Goal: Task Accomplishment & Management: Use online tool/utility

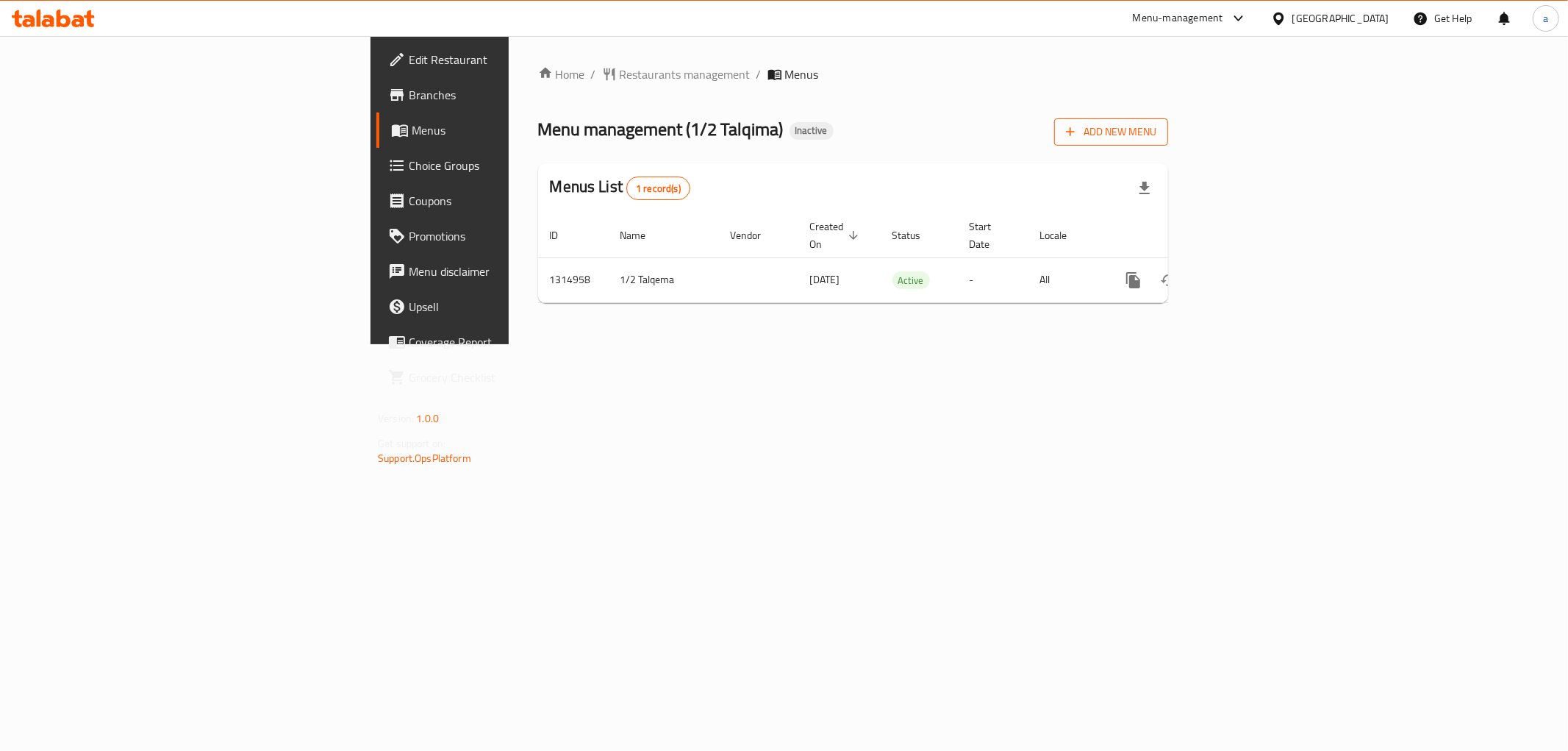
click at [1157, 136] on span "Add New Menu" at bounding box center [1111, 131] width 90 height 19
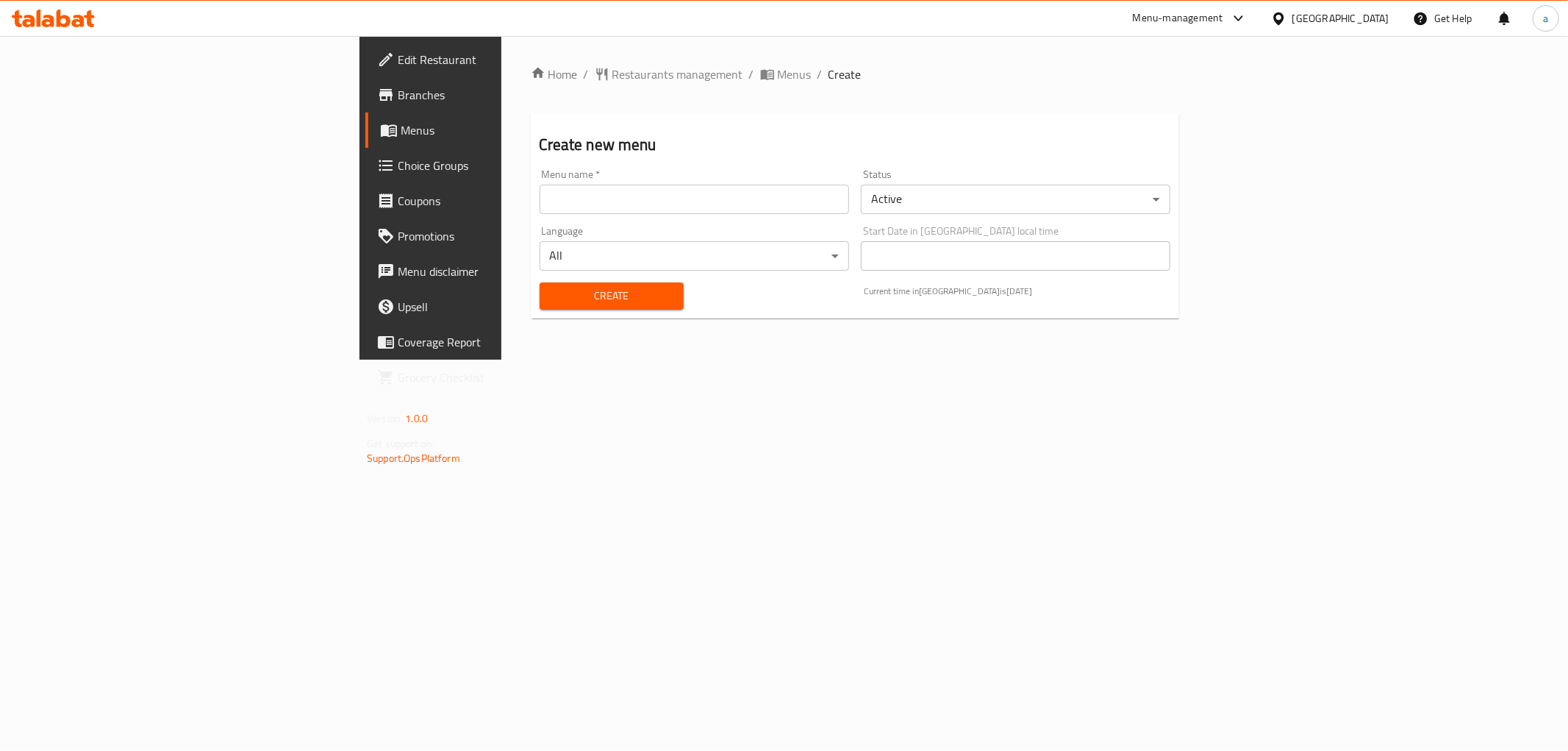
click at [539, 207] on input "text" at bounding box center [694, 199] width 310 height 29
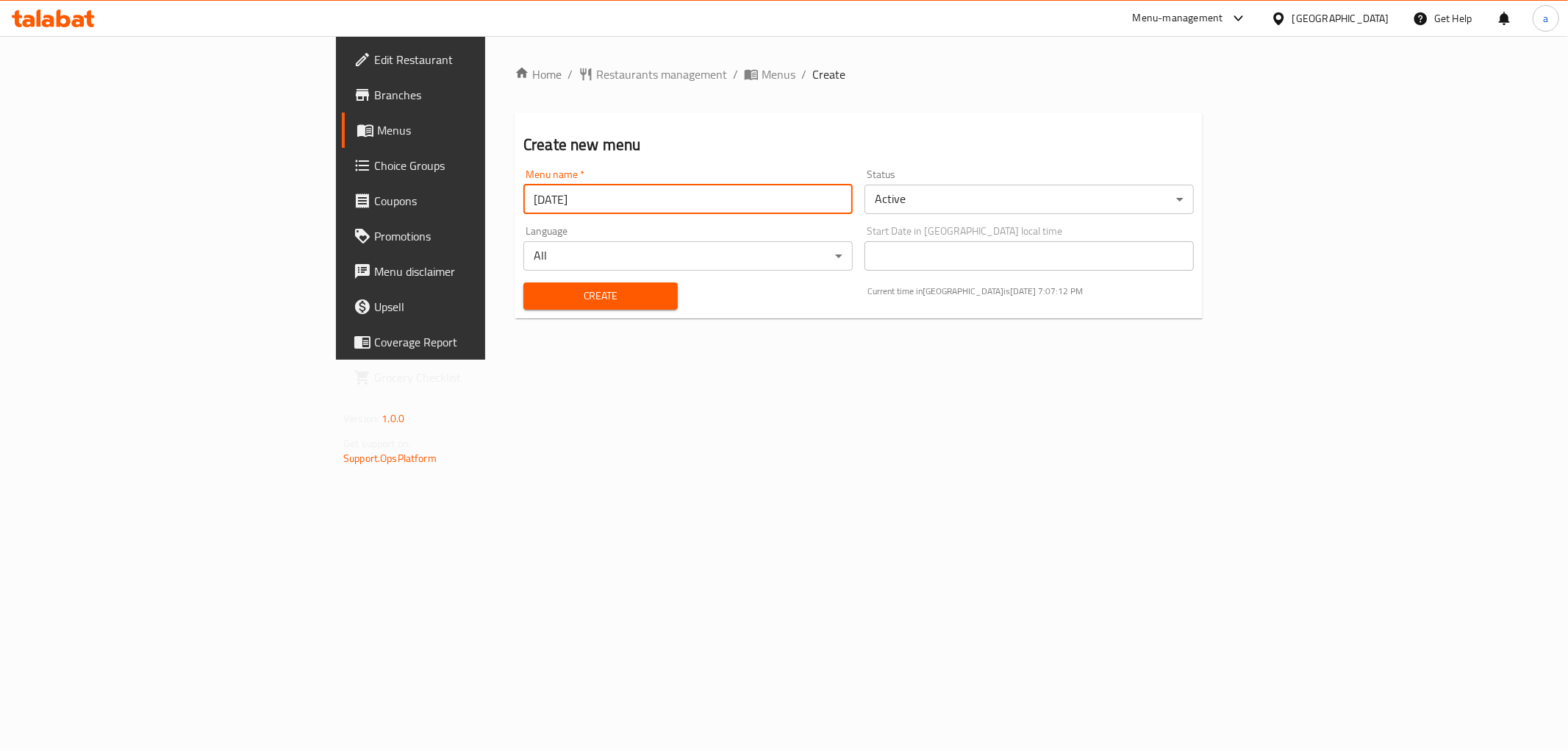
type input "[DATE]"
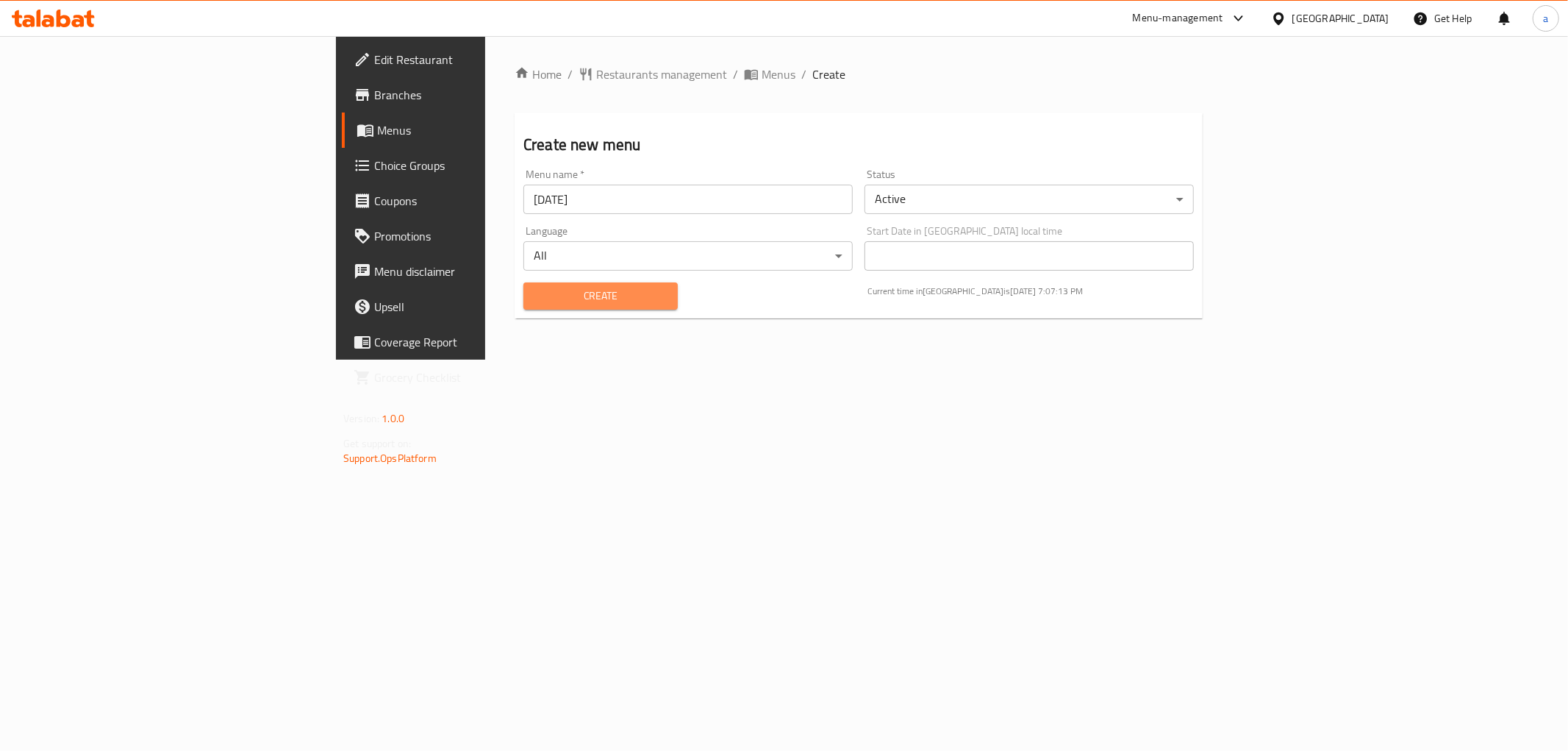
click at [535, 288] on span "Create" at bounding box center [601, 296] width 131 height 19
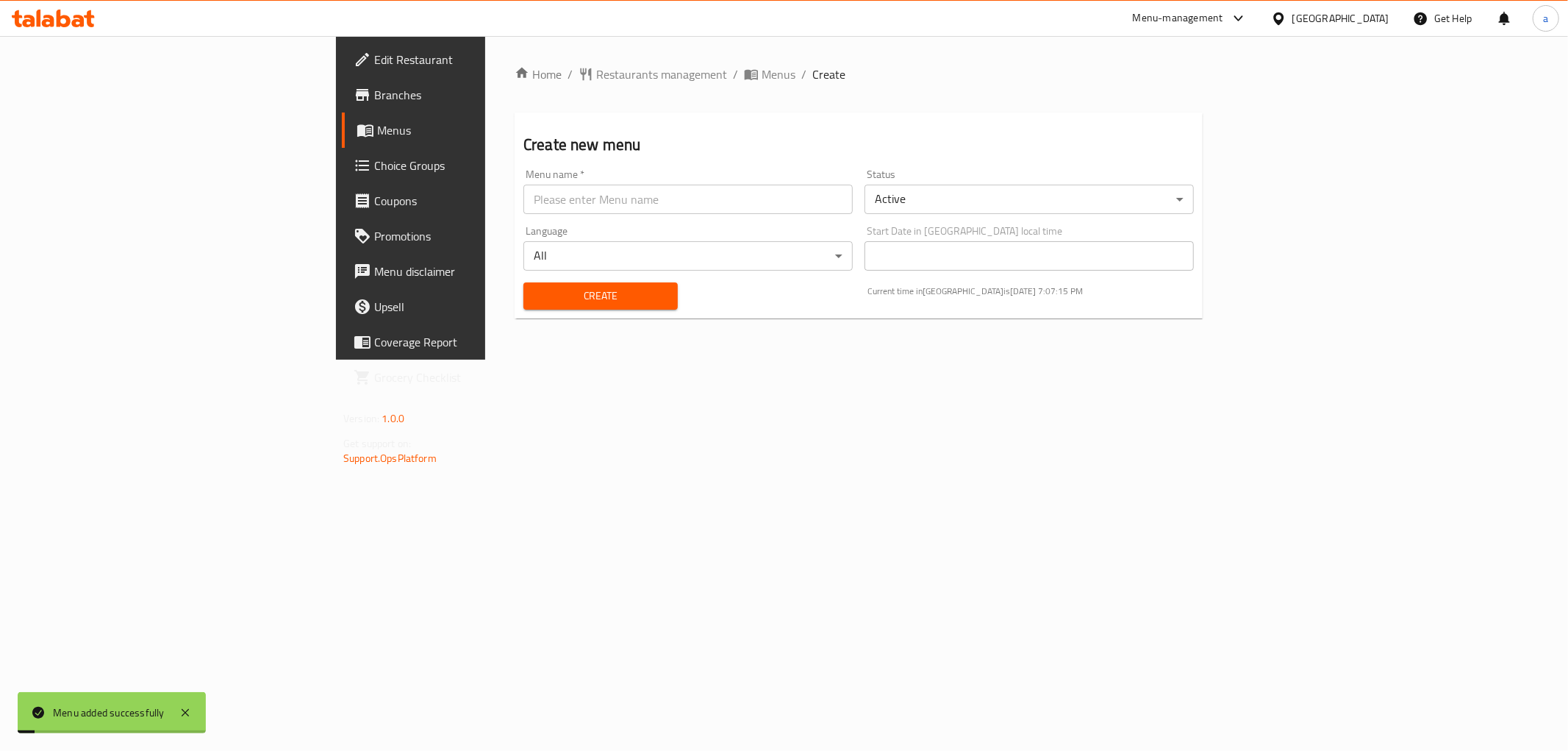
click at [377, 132] on span "Menus" at bounding box center [481, 130] width 209 height 18
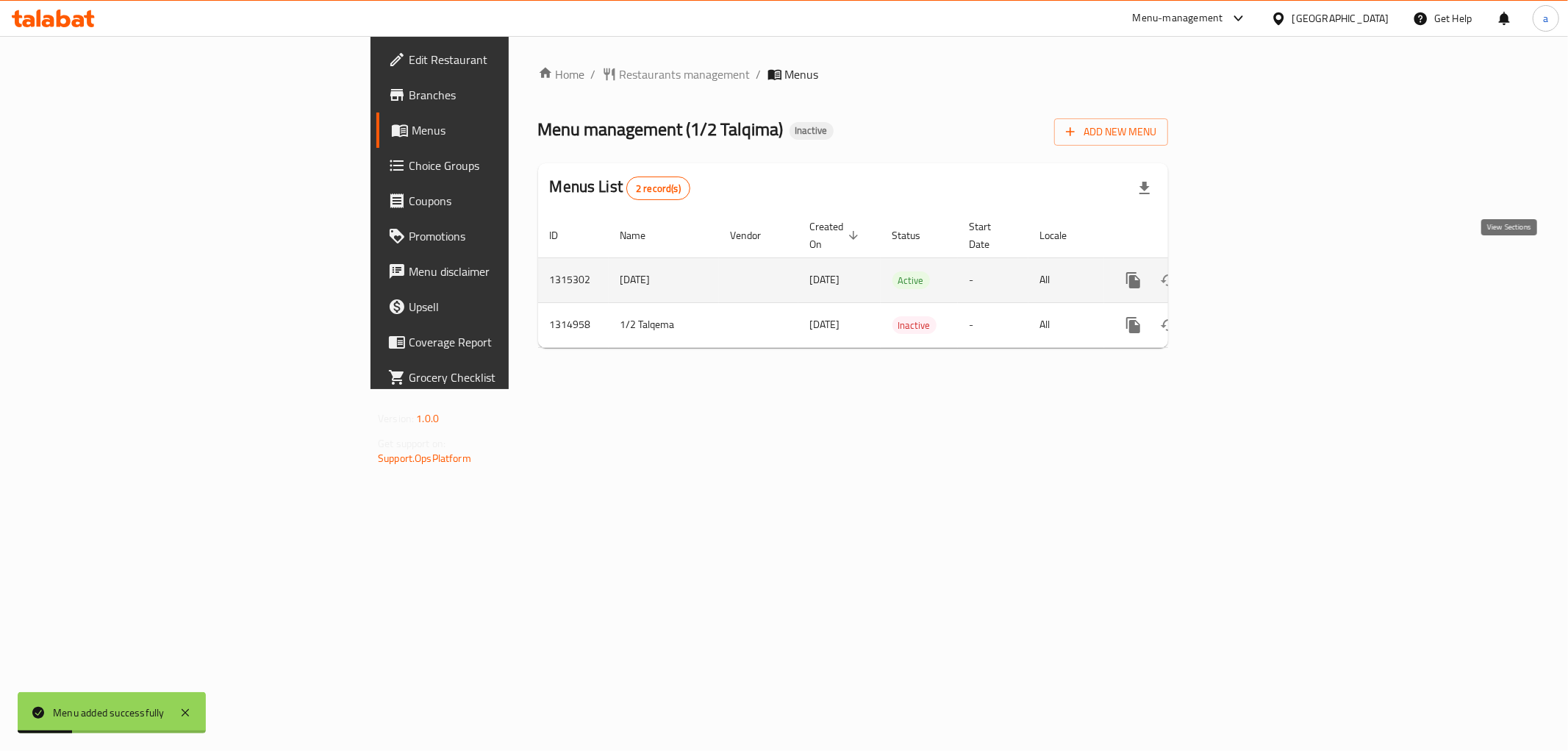
click at [1246, 273] on icon "enhanced table" at bounding box center [1239, 280] width 13 height 13
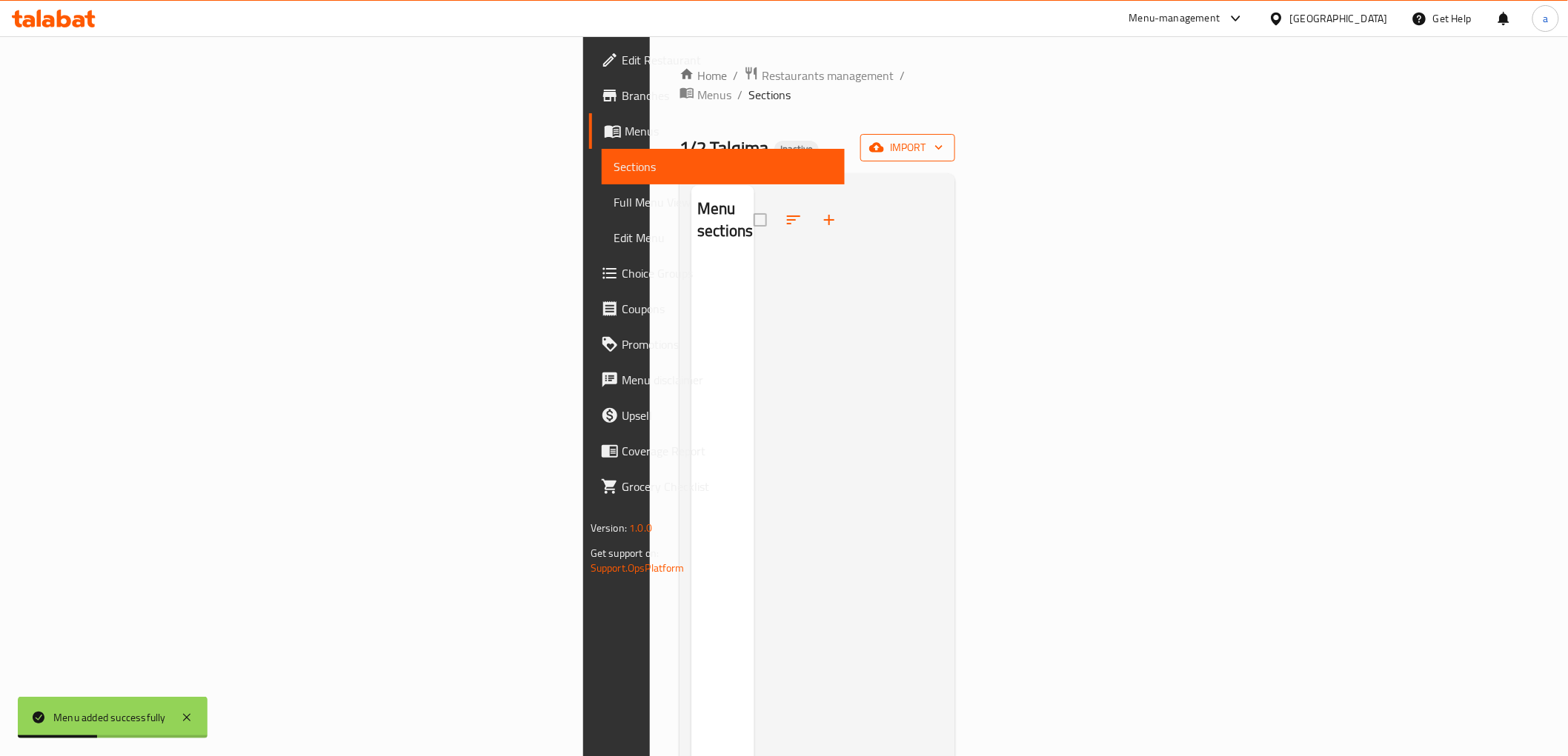
click at [955, 134] on button "import" at bounding box center [907, 148] width 95 height 28
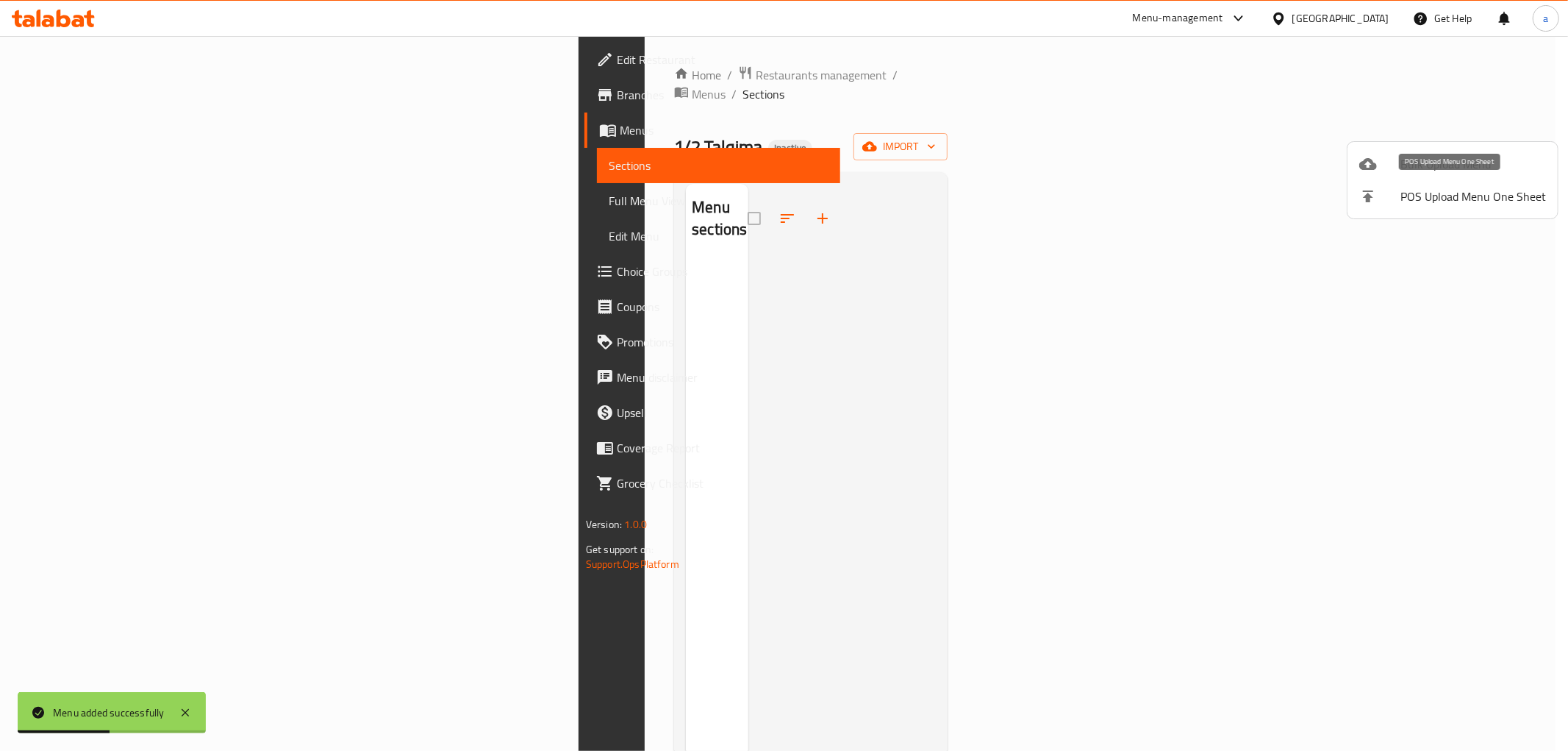
click at [1404, 179] on li "Bulk Upload Menu" at bounding box center [1453, 164] width 210 height 32
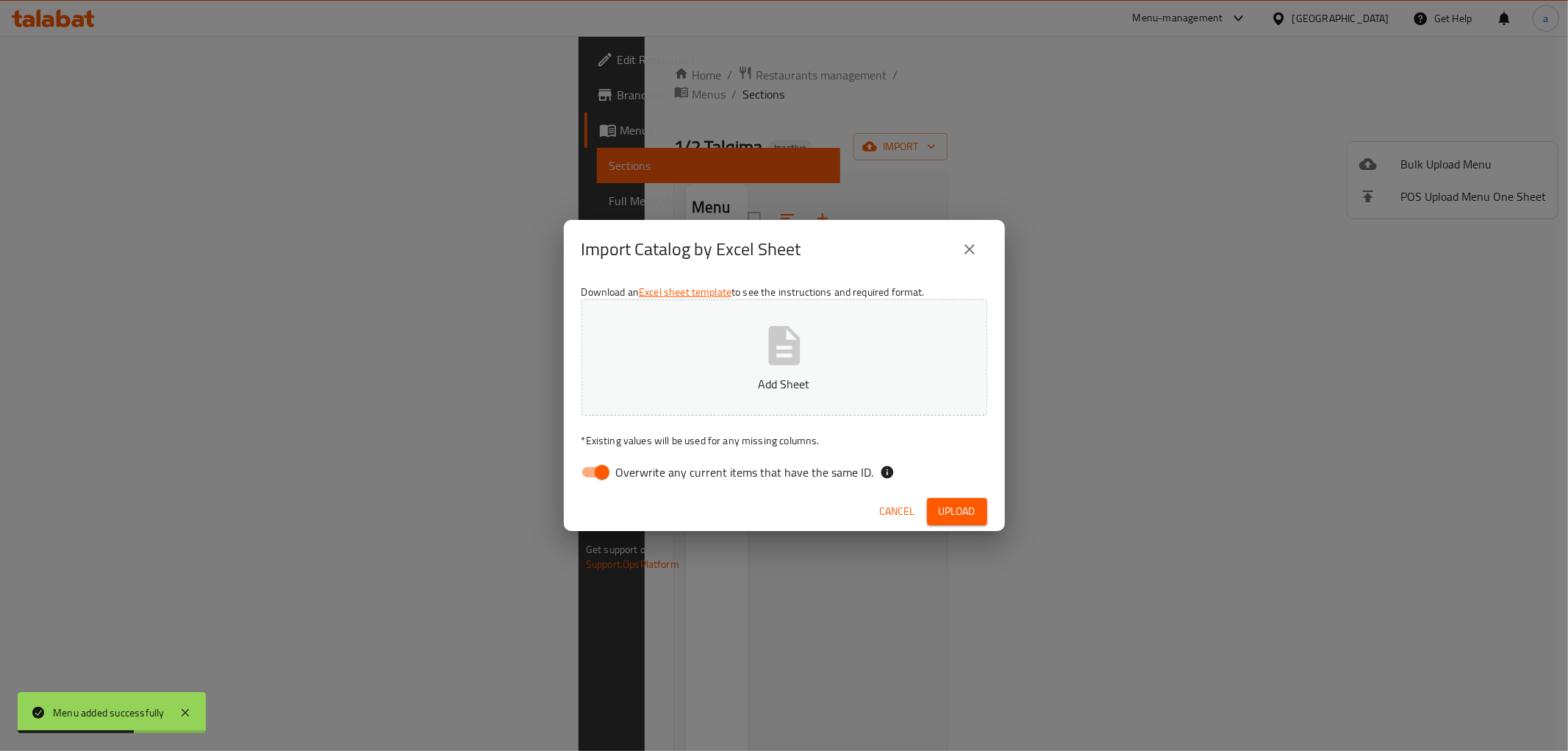
click at [592, 464] on input "Overwrite any current items that have the same ID." at bounding box center [602, 472] width 84 height 28
checkbox input "false"
click at [834, 357] on button "Add Sheet" at bounding box center [784, 357] width 406 height 116
click at [952, 503] on span "Upload" at bounding box center [958, 511] width 37 height 19
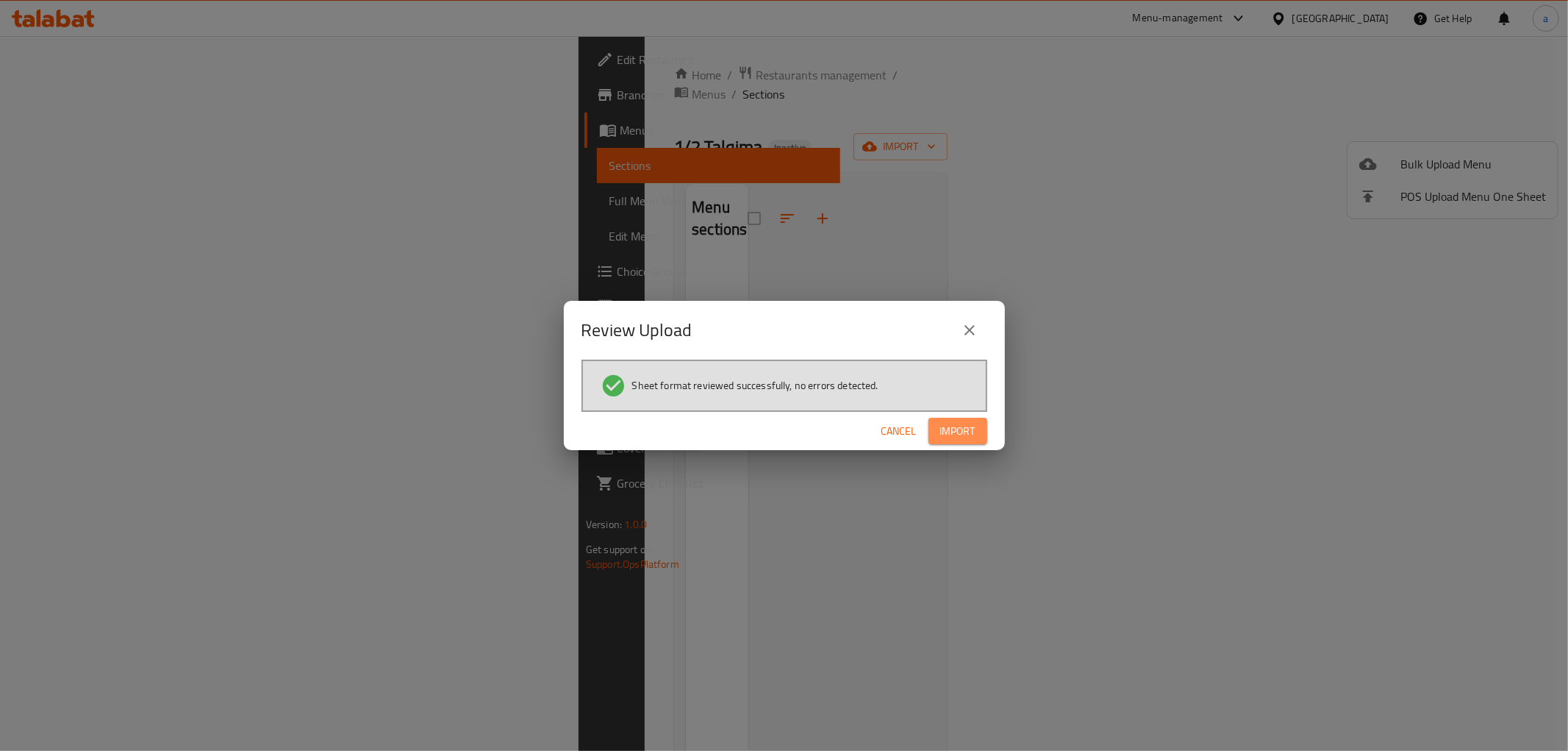
click at [956, 423] on span "Import" at bounding box center [958, 431] width 35 height 19
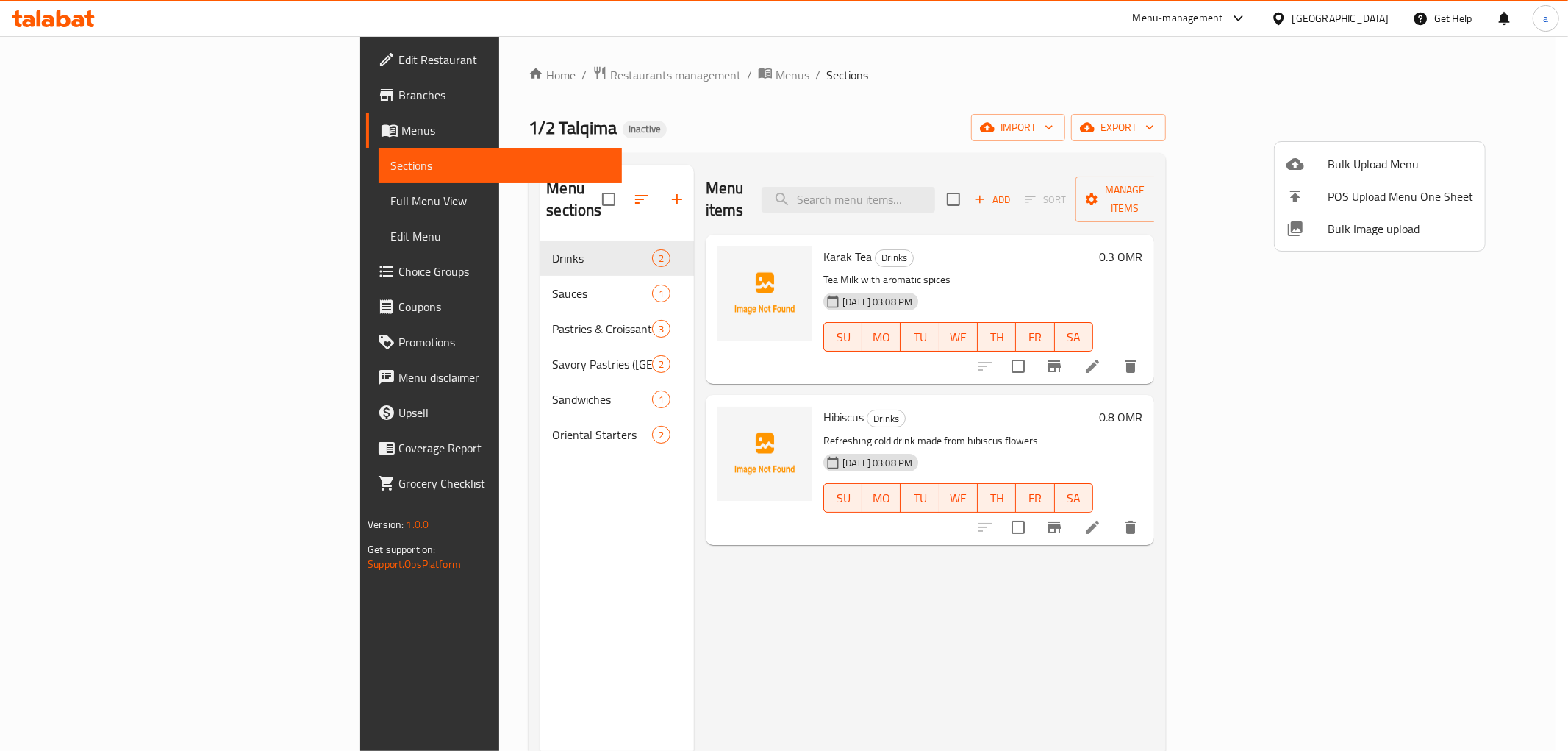
click at [1260, 93] on div at bounding box center [784, 375] width 1568 height 751
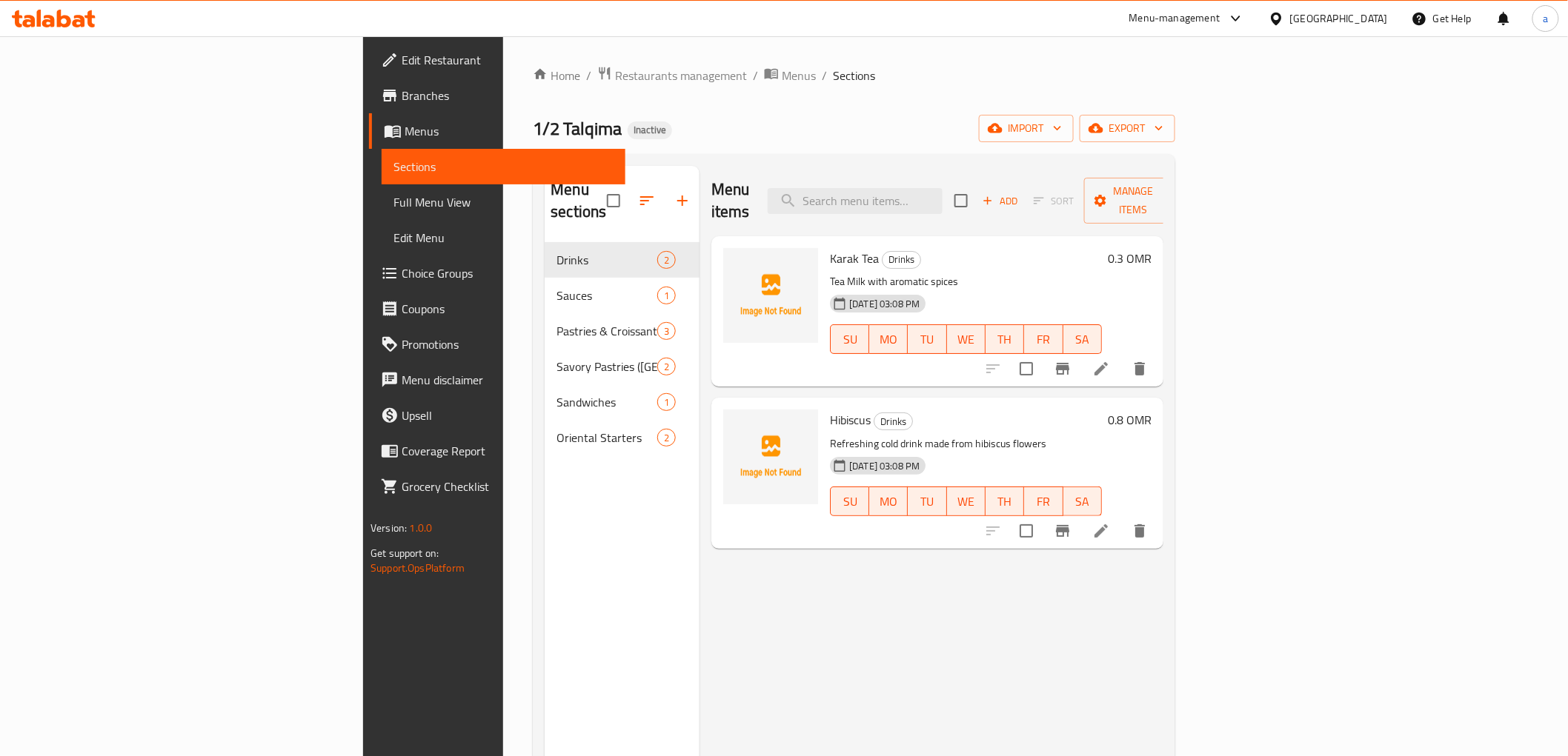
click at [393, 204] on span "Full Menu View" at bounding box center [503, 202] width 219 height 18
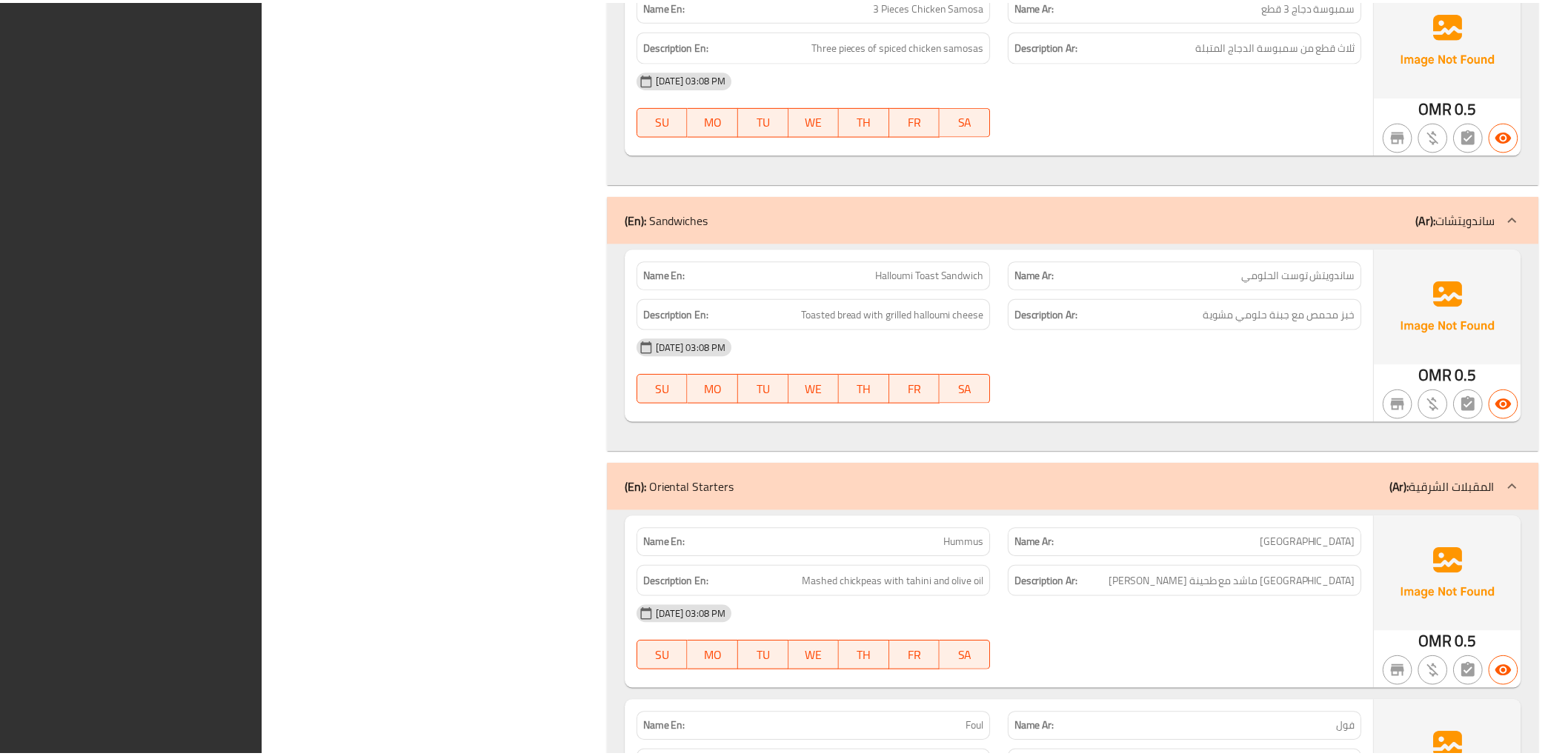
scroll to position [1998, 0]
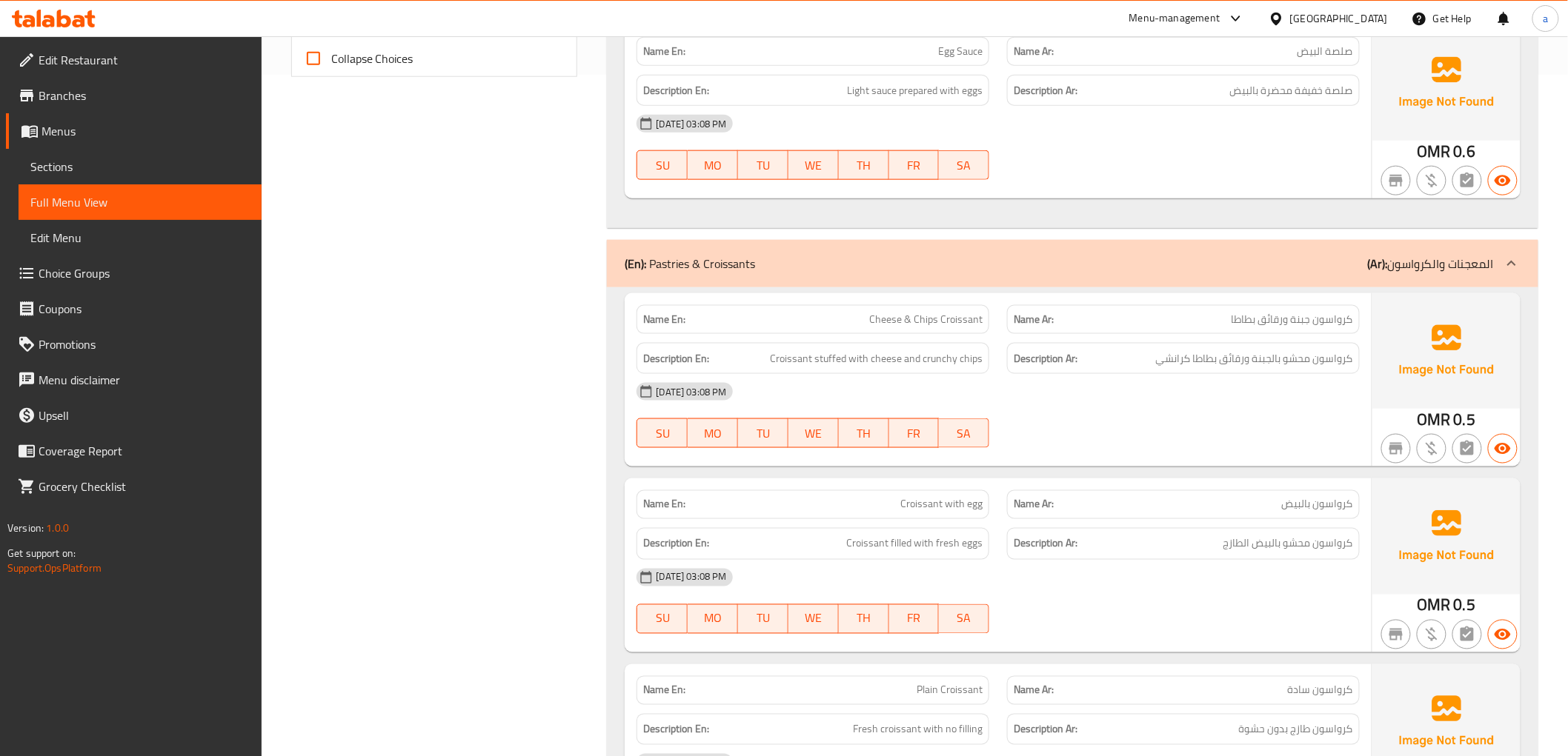
click at [163, 169] on span "Sections" at bounding box center [140, 166] width 219 height 18
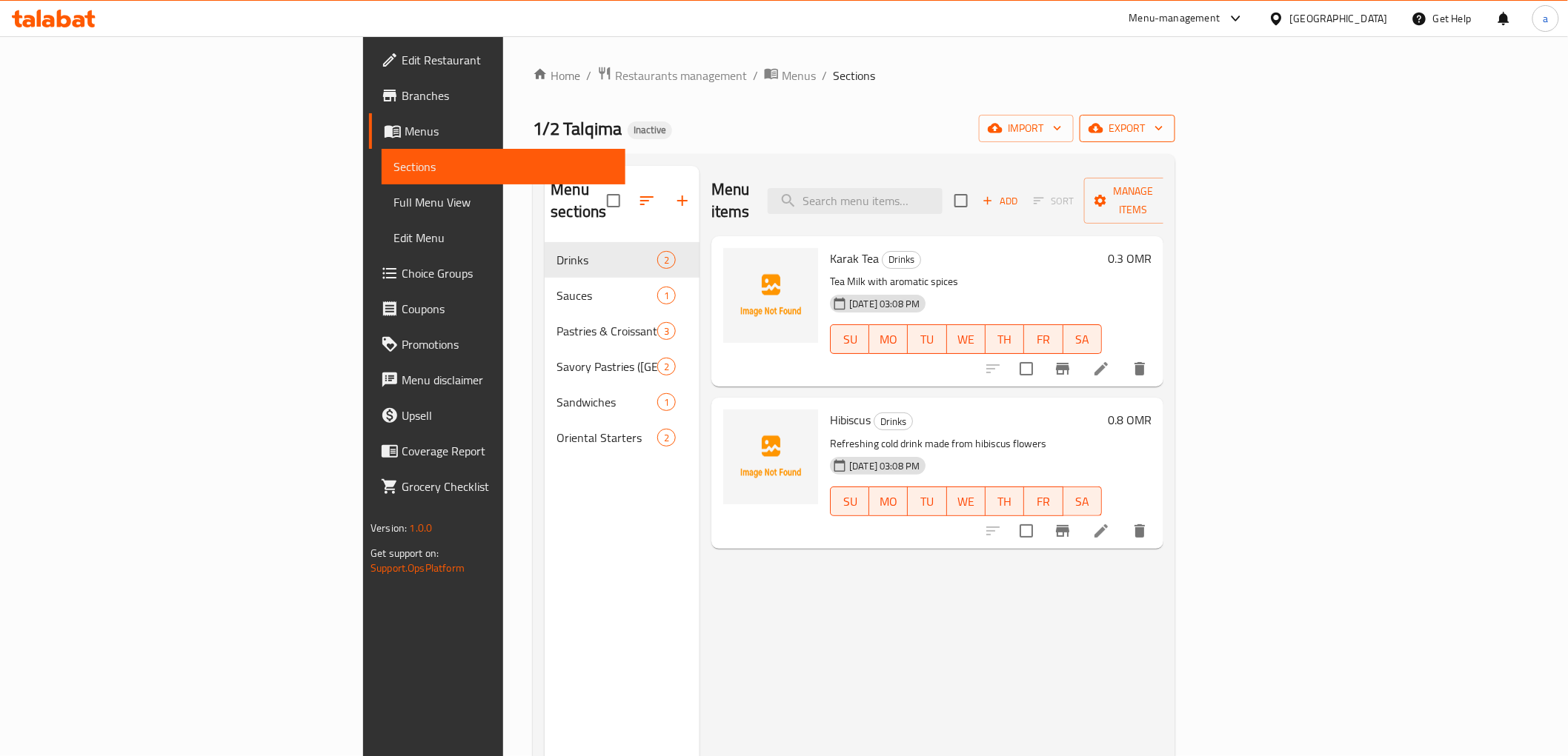
click at [1103, 129] on icon "button" at bounding box center [1096, 128] width 15 height 15
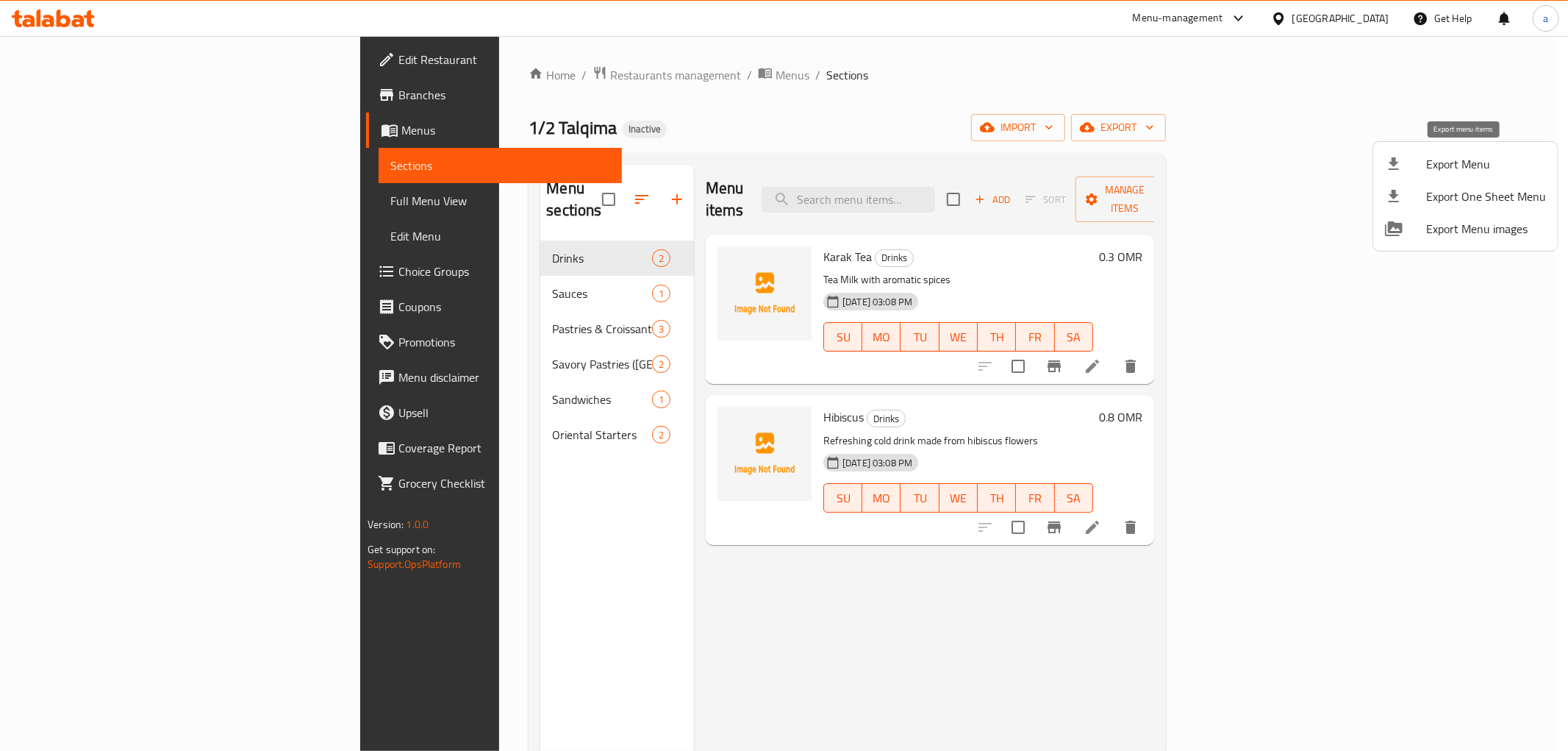
click at [1437, 158] on span "Export Menu" at bounding box center [1486, 164] width 120 height 18
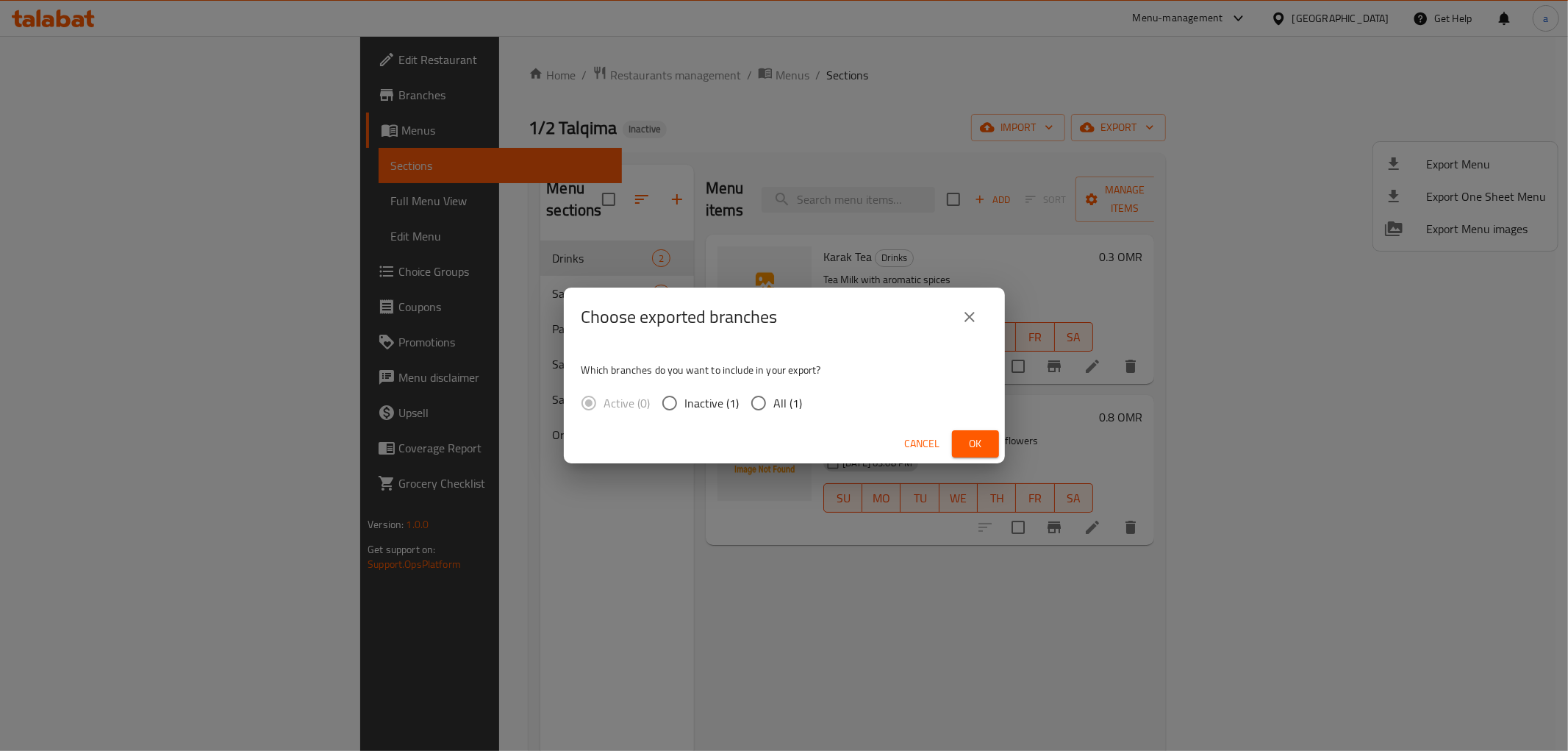
click at [750, 407] on input "All (1)" at bounding box center [759, 403] width 31 height 31
radio input "true"
click at [971, 452] on span "Ok" at bounding box center [975, 444] width 23 height 19
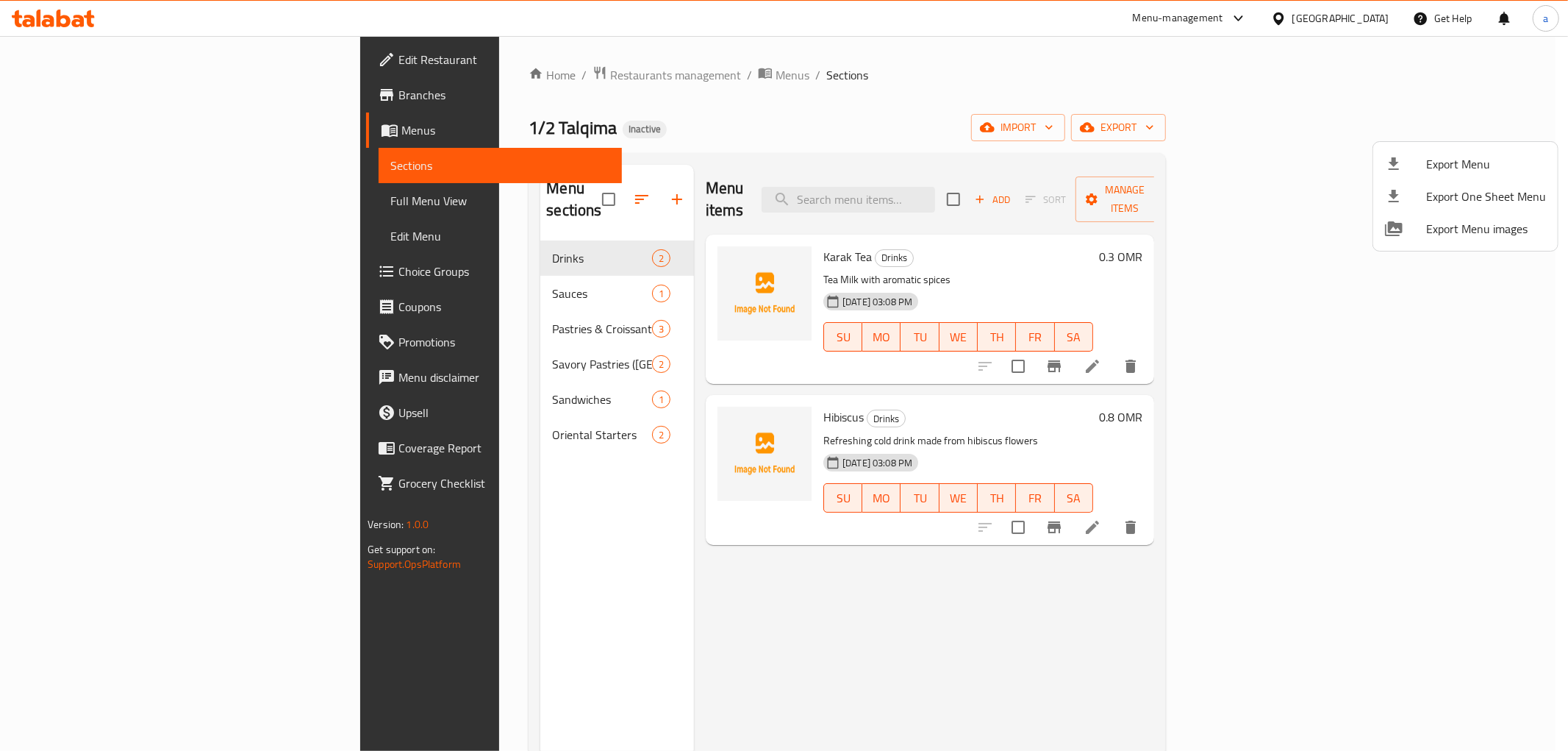
click at [79, 61] on div at bounding box center [784, 375] width 1568 height 751
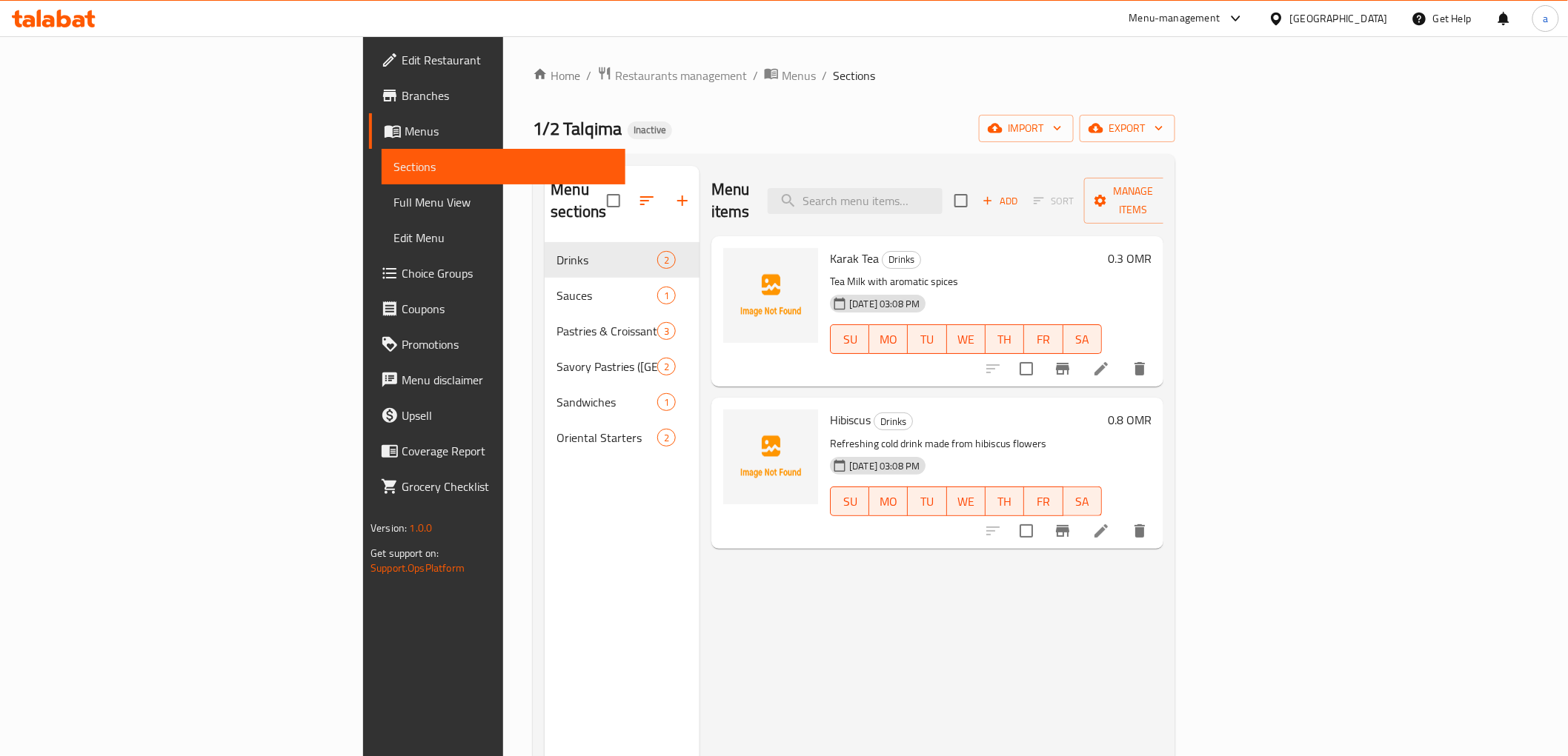
click at [401, 62] on span "Edit Restaurant" at bounding box center [507, 60] width 211 height 18
